Goal: Task Accomplishment & Management: Manage account settings

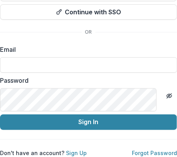
scroll to position [175, 0]
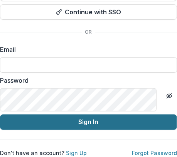
type input "**********"
click at [96, 130] on button "Sign In" at bounding box center [88, 121] width 177 height 15
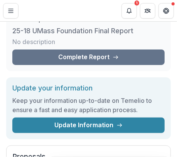
scroll to position [105, 0]
